Goal: Information Seeking & Learning: Learn about a topic

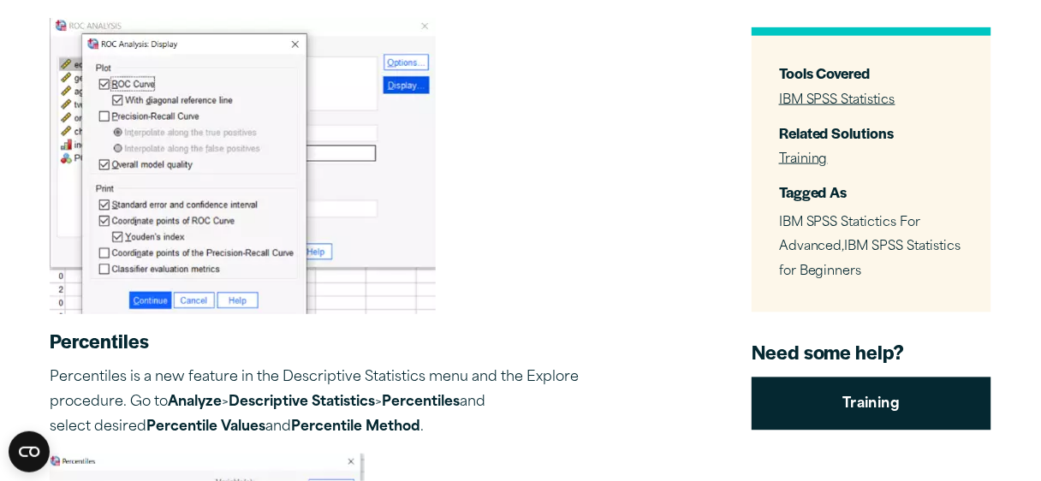
scroll to position [2259, 0]
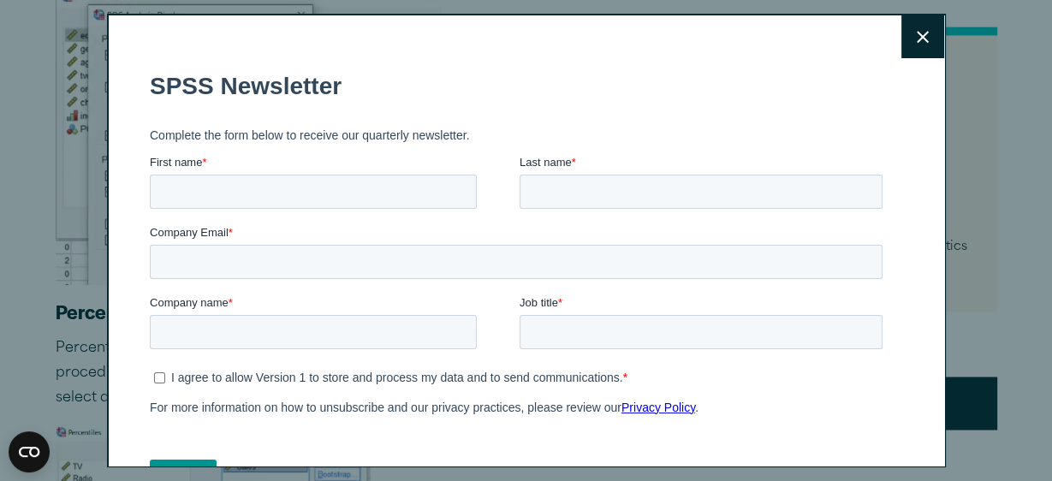
click at [916, 39] on icon at bounding box center [922, 37] width 12 height 12
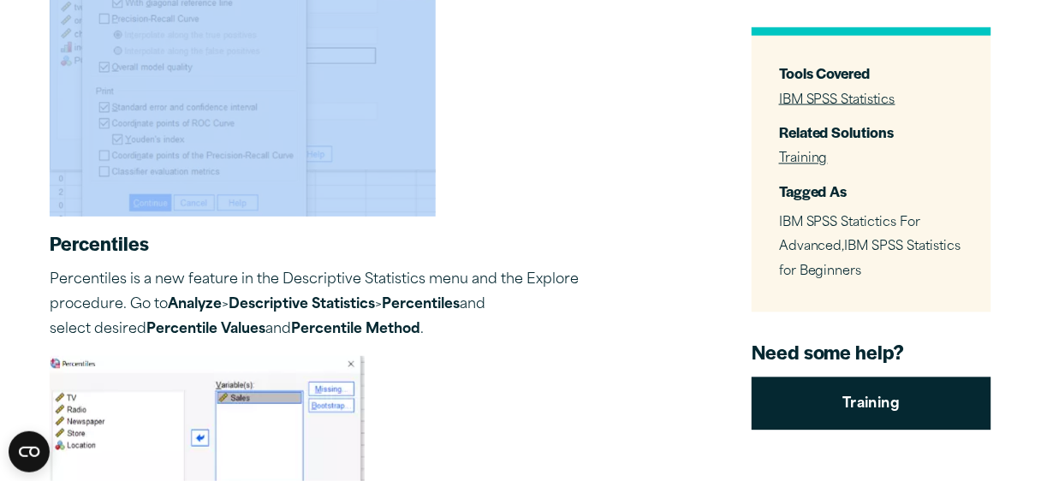
scroll to position [2396, 0]
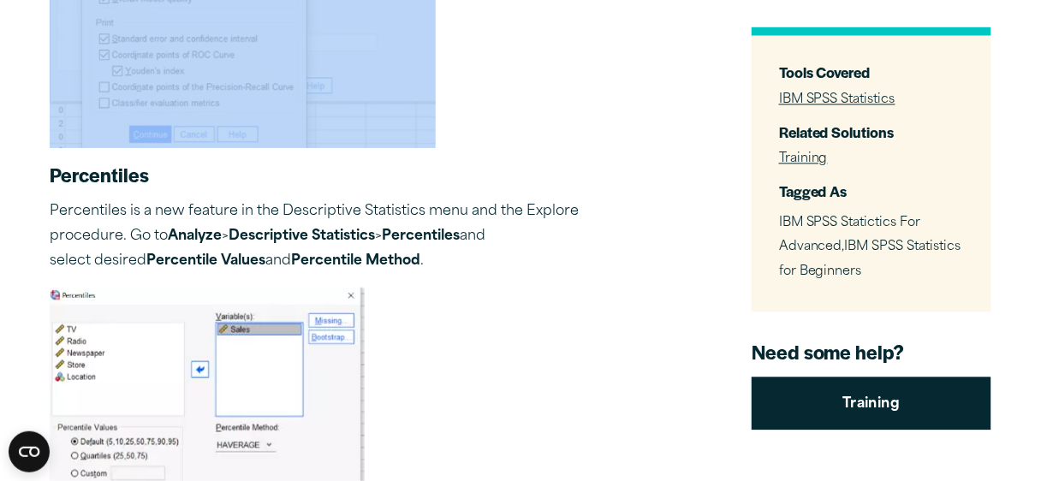
drag, startPoint x: 54, startPoint y: 121, endPoint x: 340, endPoint y: 136, distance: 286.2
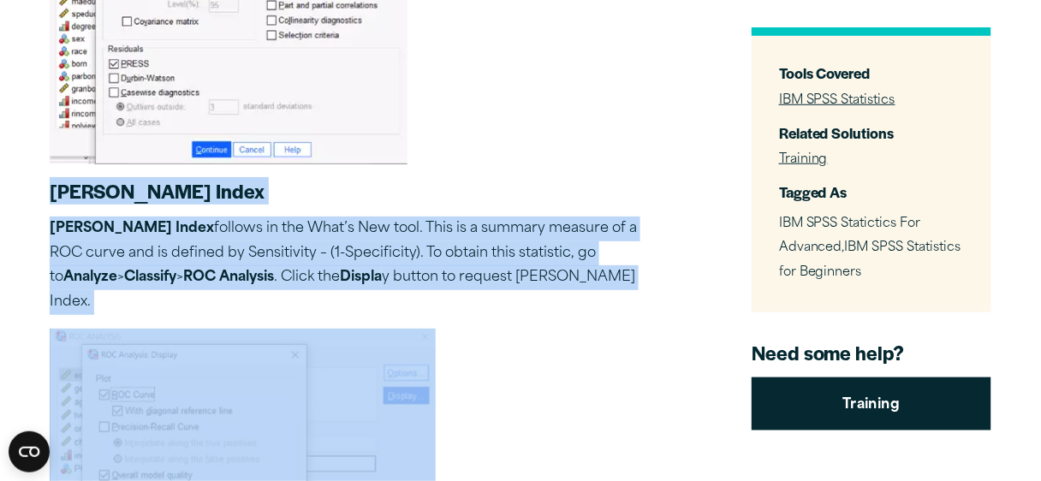
scroll to position [1917, 0]
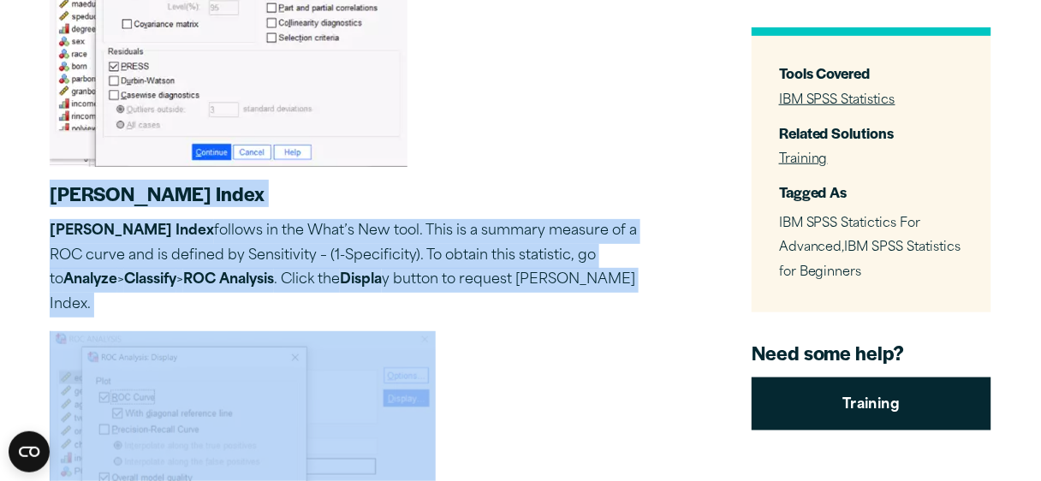
copy div "[PERSON_NAME] Index [PERSON_NAME] Index follows in the What’s New tool. This is…"
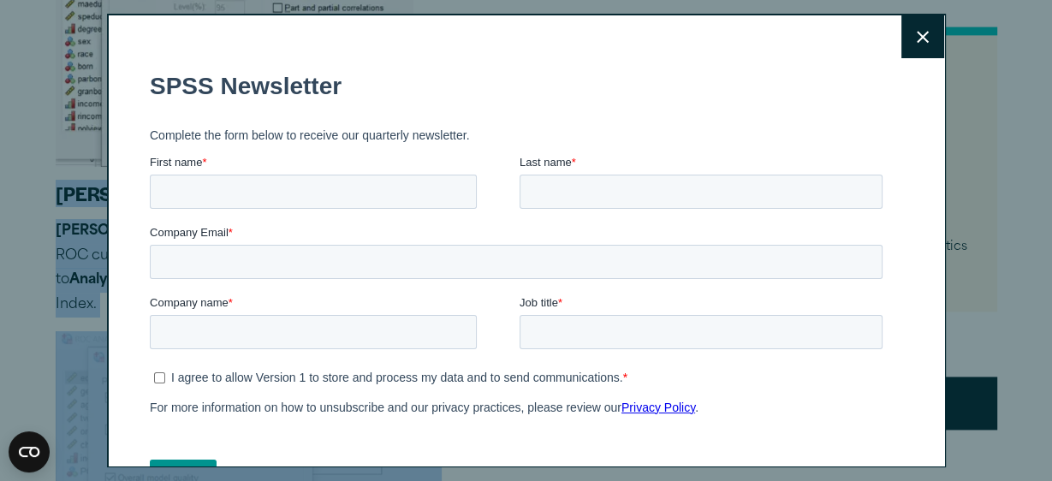
click at [916, 36] on icon at bounding box center [922, 37] width 12 height 13
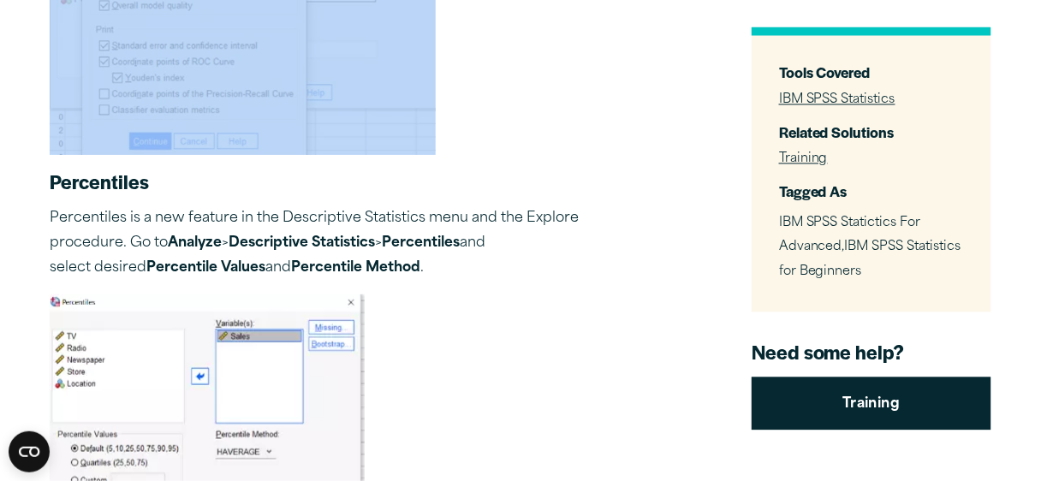
scroll to position [2396, 0]
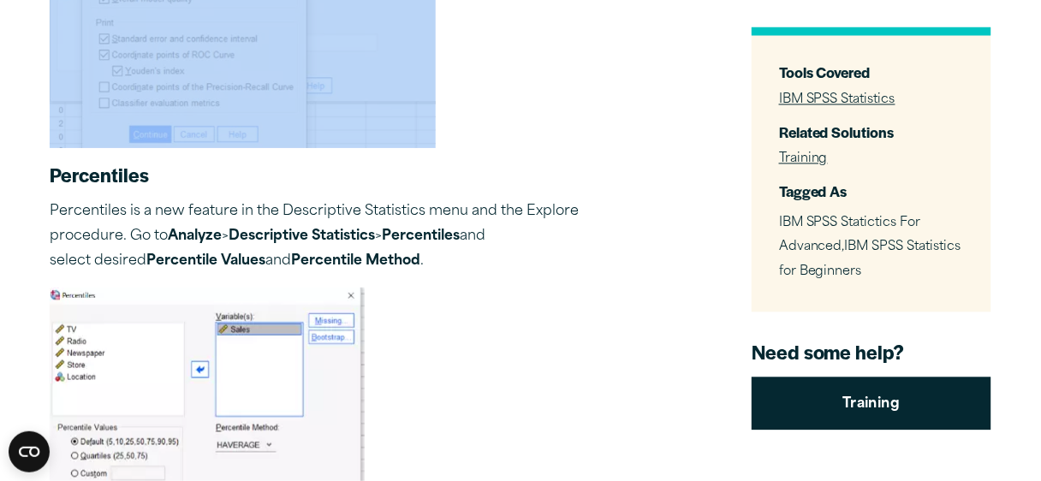
click at [638, 132] on picture at bounding box center [349, 0] width 599 height 296
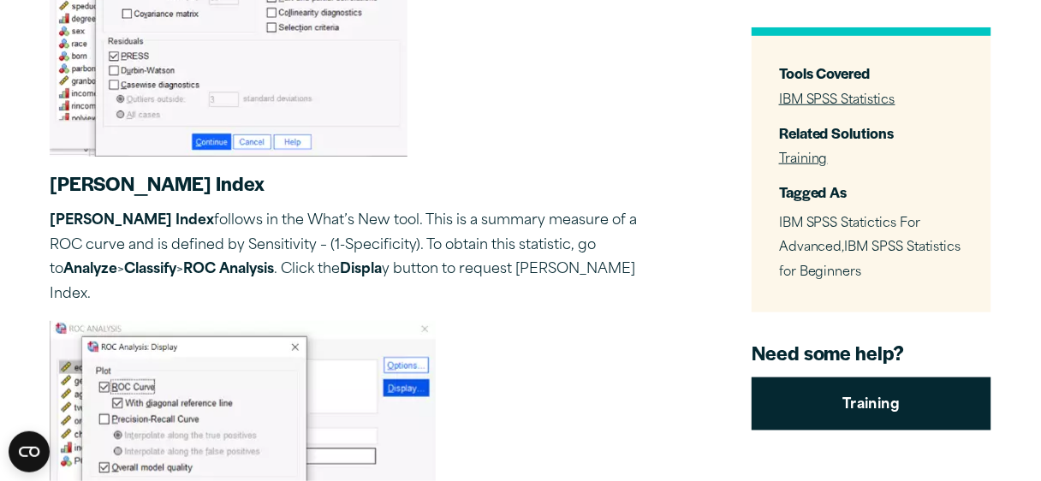
scroll to position [1917, 0]
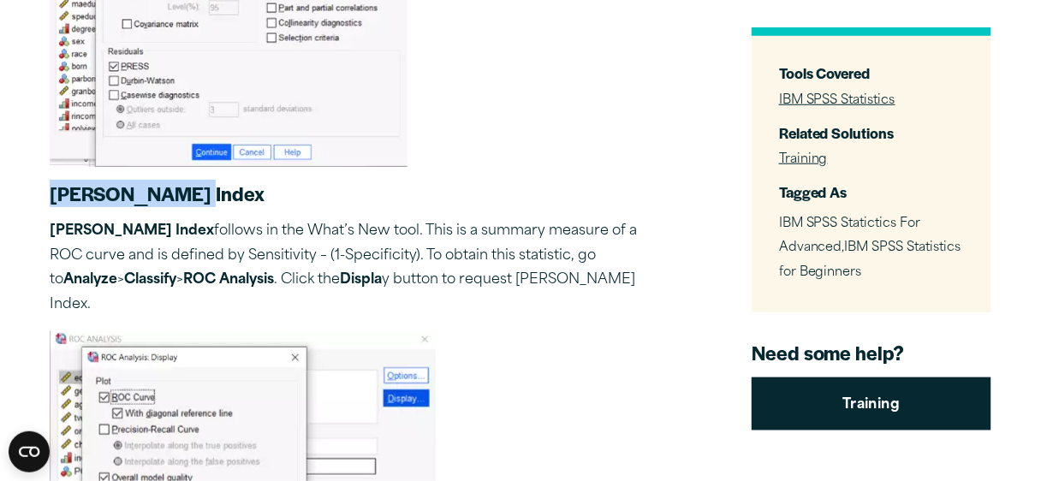
drag, startPoint x: 179, startPoint y: 197, endPoint x: 51, endPoint y: 194, distance: 127.5
click at [51, 194] on strong "[PERSON_NAME] Index" at bounding box center [157, 193] width 215 height 27
copy strong "[PERSON_NAME] Index"
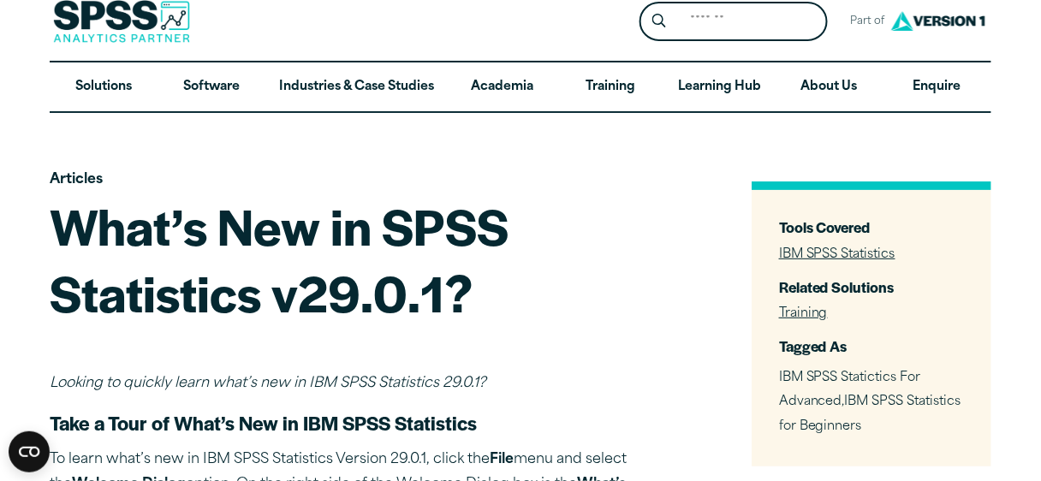
scroll to position [0, 0]
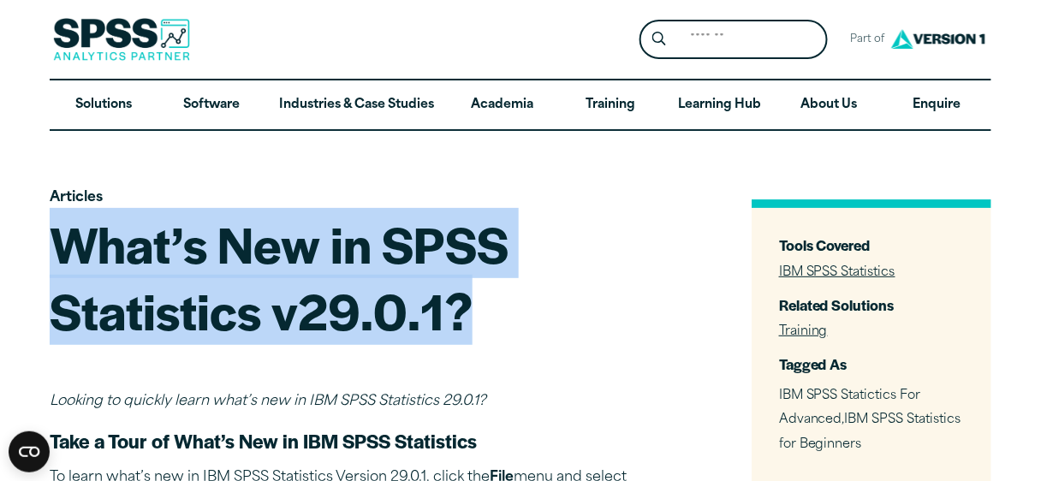
drag, startPoint x: 57, startPoint y: 232, endPoint x: 465, endPoint y: 294, distance: 412.9
click at [465, 294] on h1 "What’s New in SPSS Statistics v29.0.1?" at bounding box center [349, 276] width 599 height 133
copy h1 "What’s New in SPSS Statistics v29.0.1?"
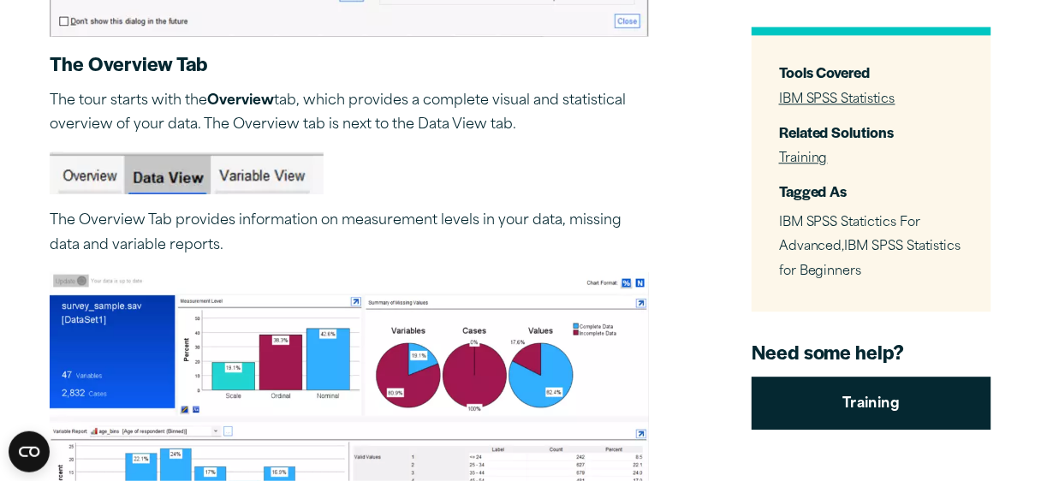
scroll to position [1095, 0]
